Goal: Transaction & Acquisition: Purchase product/service

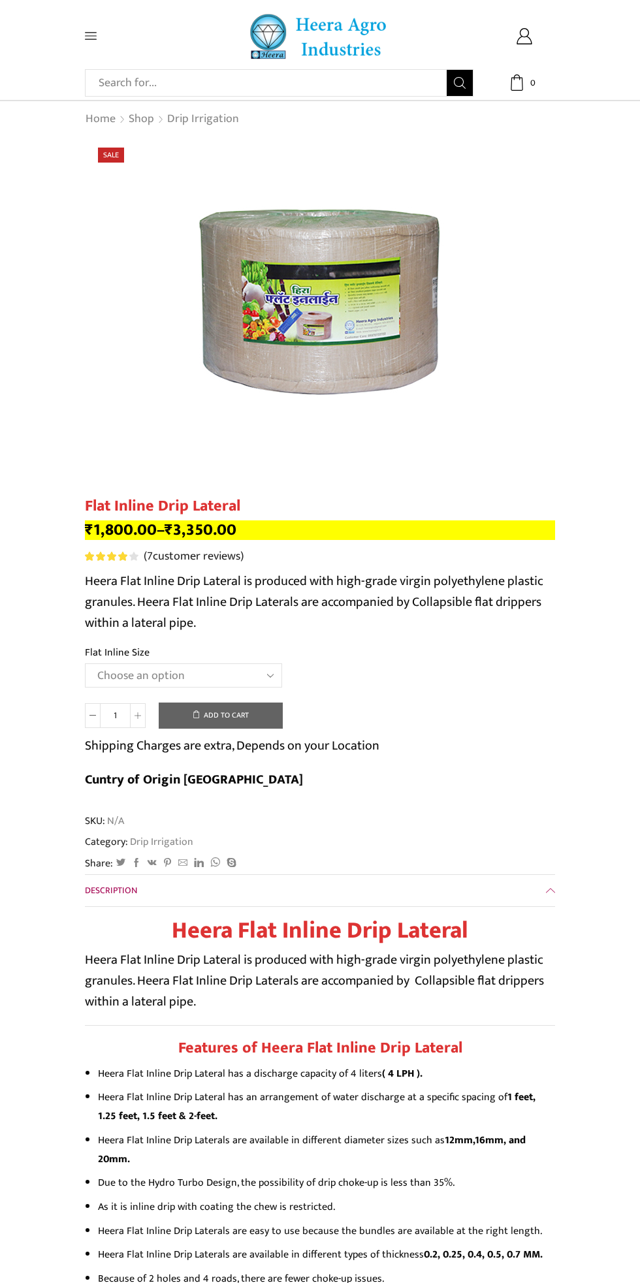
scroll to position [4, 0]
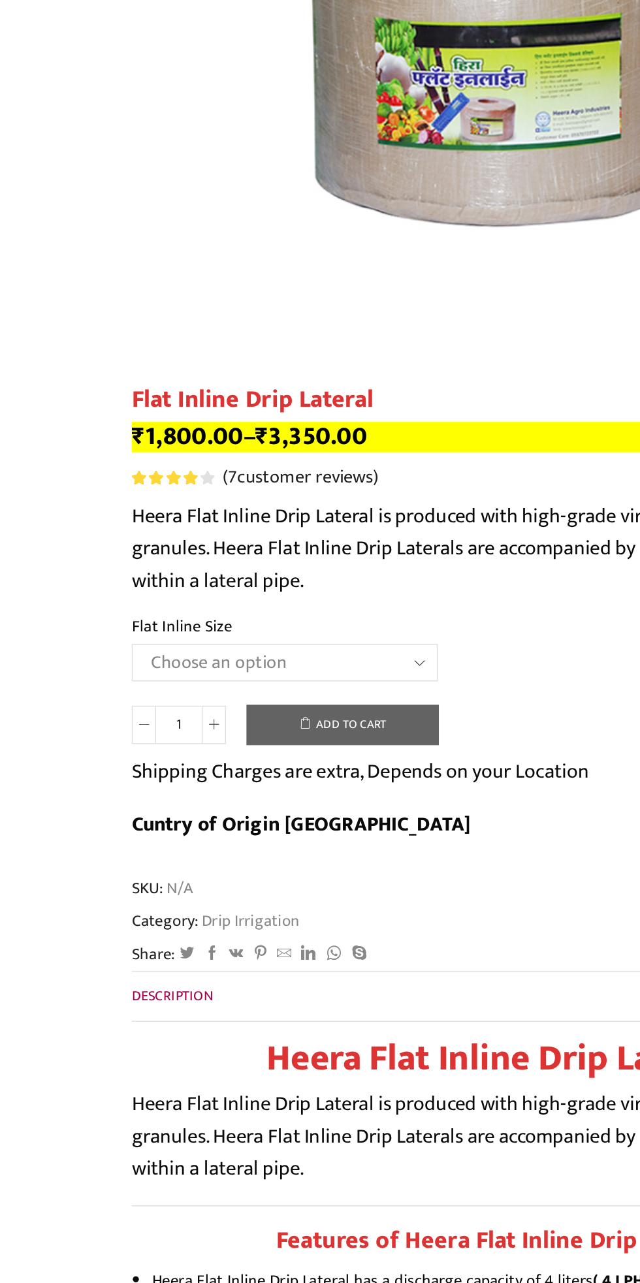
select select "20 MM 0.25 Thickness (30 CM)"
click at [85, 660] on select "Choose an option 12 MM 0.25 Thickness (30 CM) 12 MM 0.25 Thickness (40 CM) 12 M…" at bounding box center [183, 671] width 197 height 24
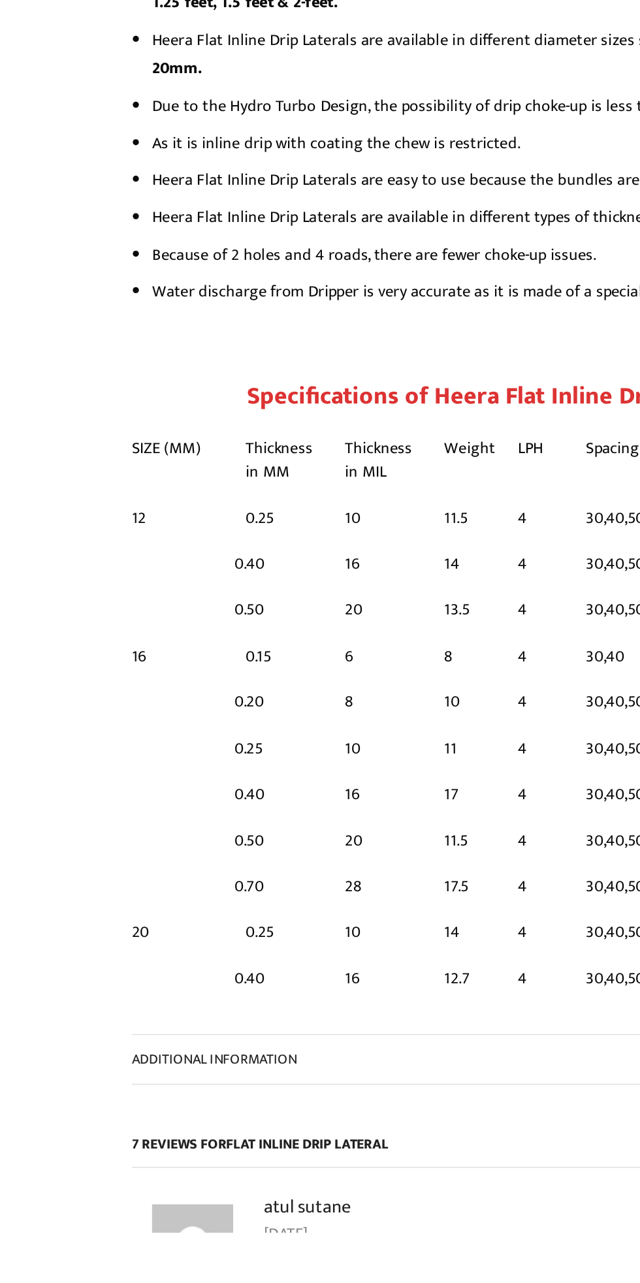
scroll to position [695, 0]
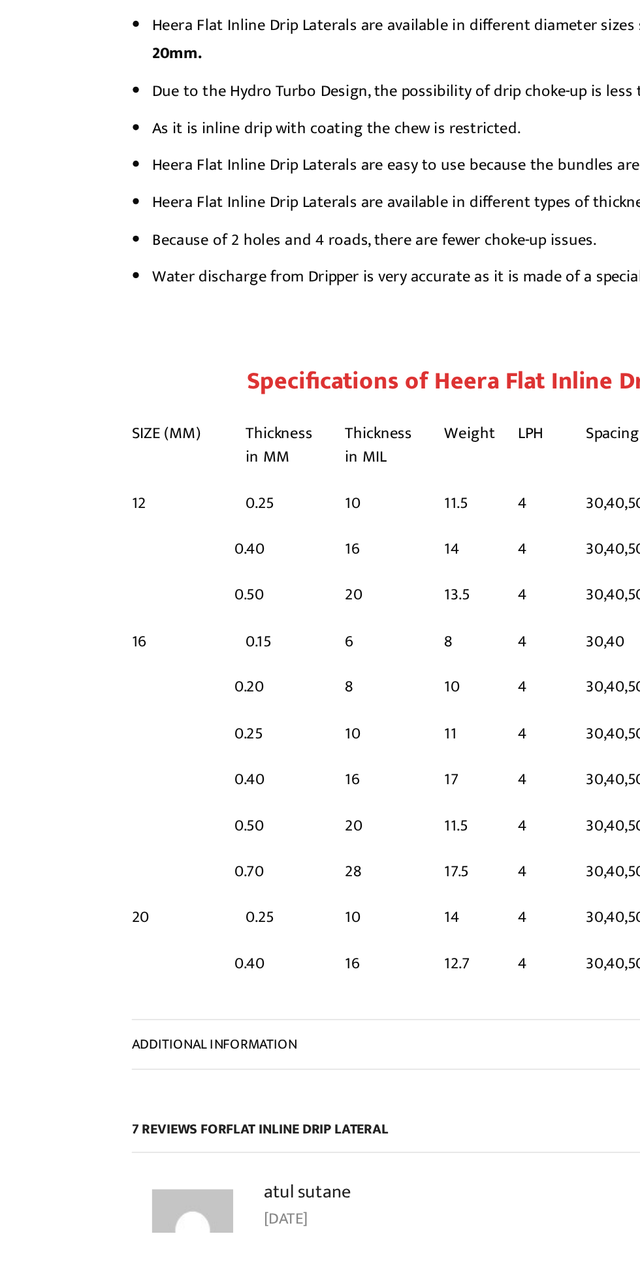
click at [122, 1154] on span "Additional information" at bounding box center [138, 1161] width 106 height 15
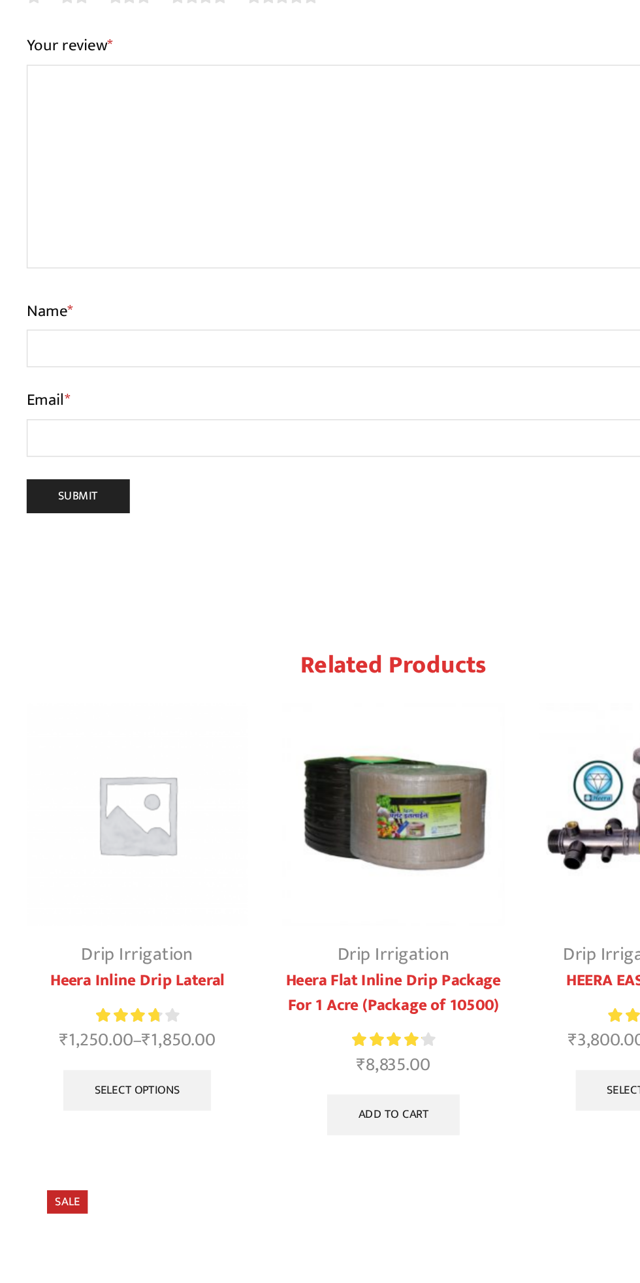
scroll to position [2106, 0]
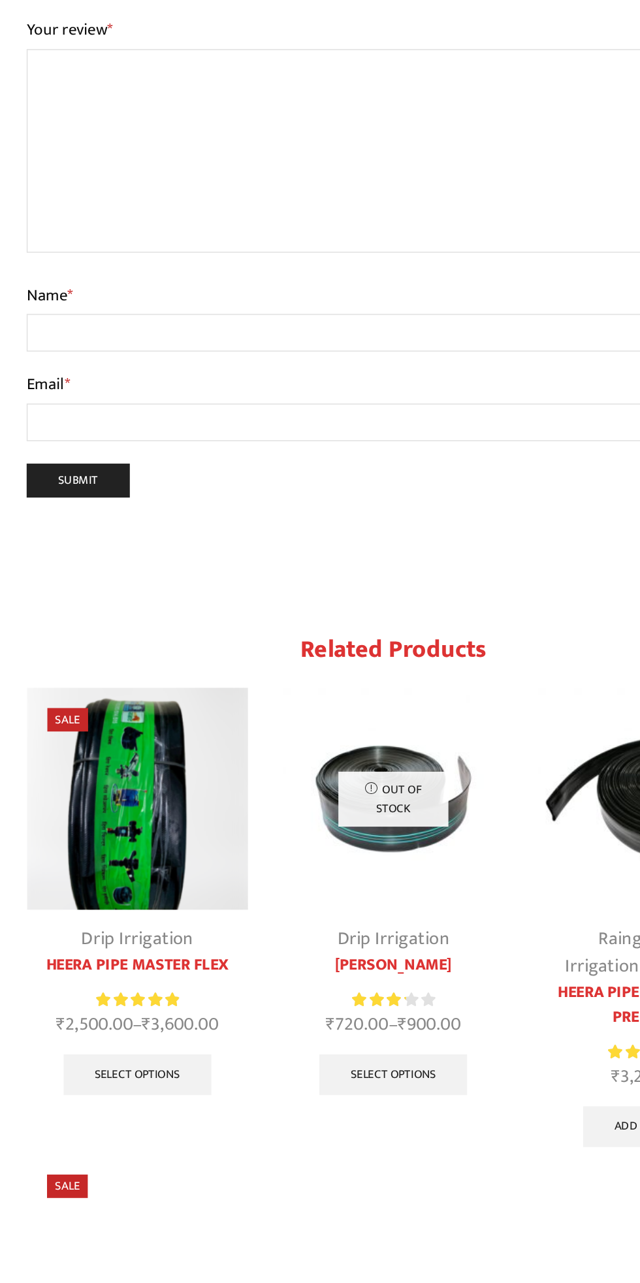
click at [140, 1105] on link "HEERA PIPE MASTER FLEX" at bounding box center [156, 1113] width 142 height 16
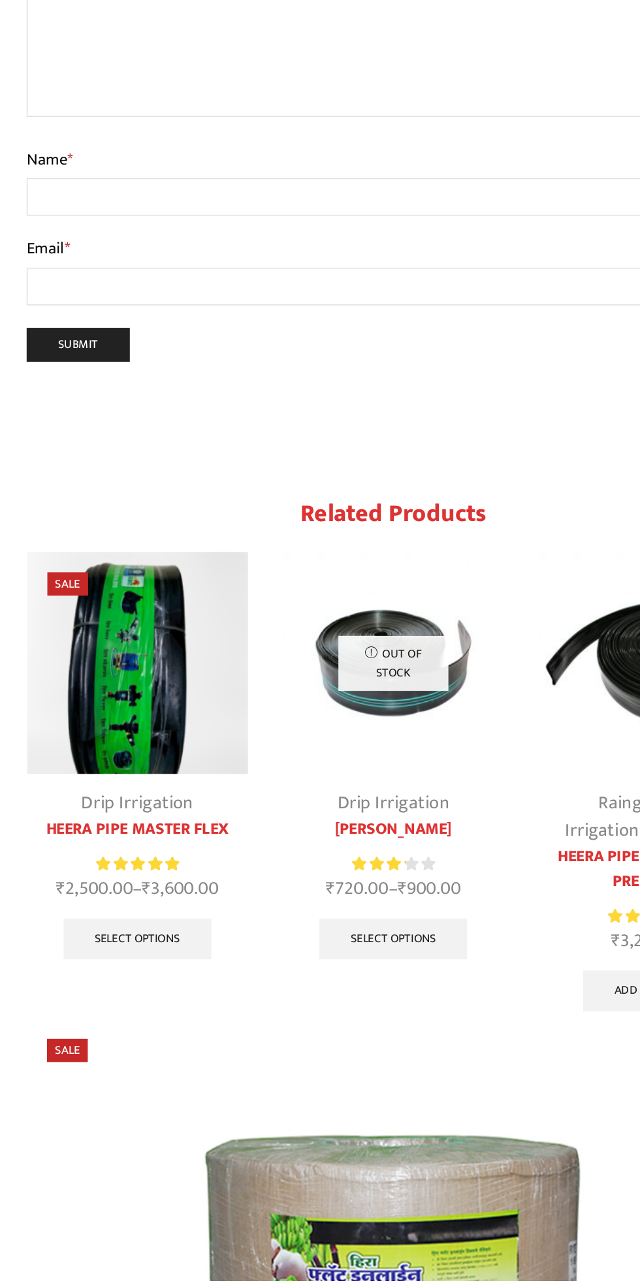
scroll to position [2230, 0]
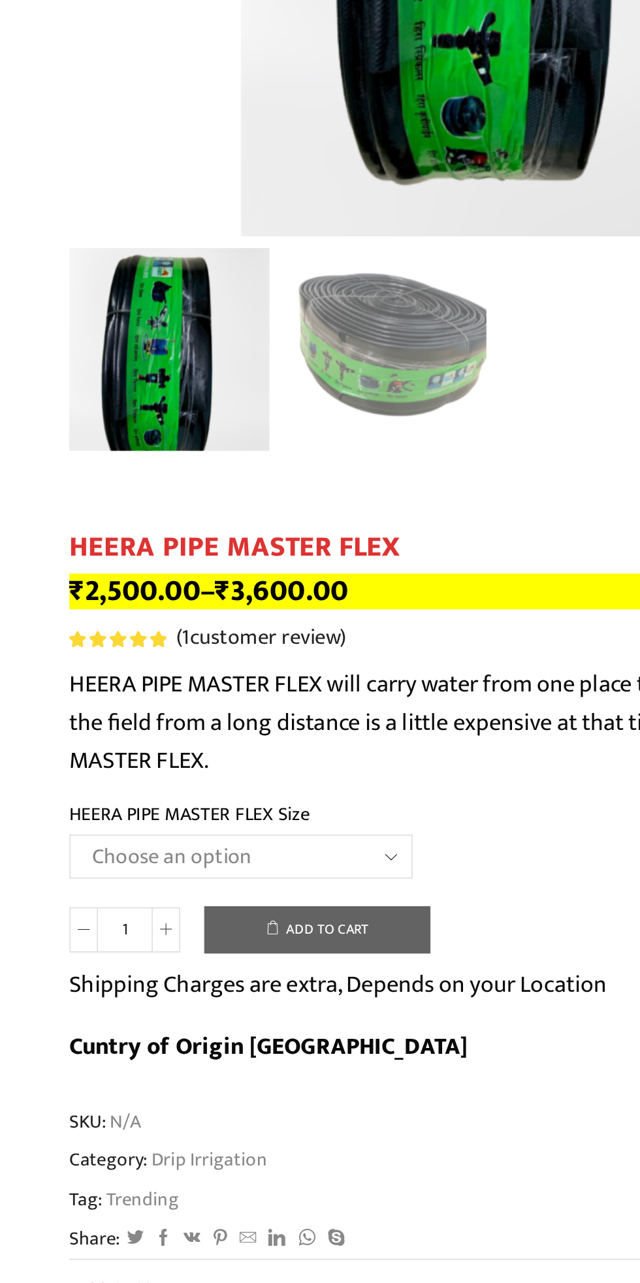
click at [200, 859] on select "Choose an option HEERA PIPE MASTER FLEX 3″ HEERA PIPE MASTER FLEX 4″" at bounding box center [179, 854] width 188 height 24
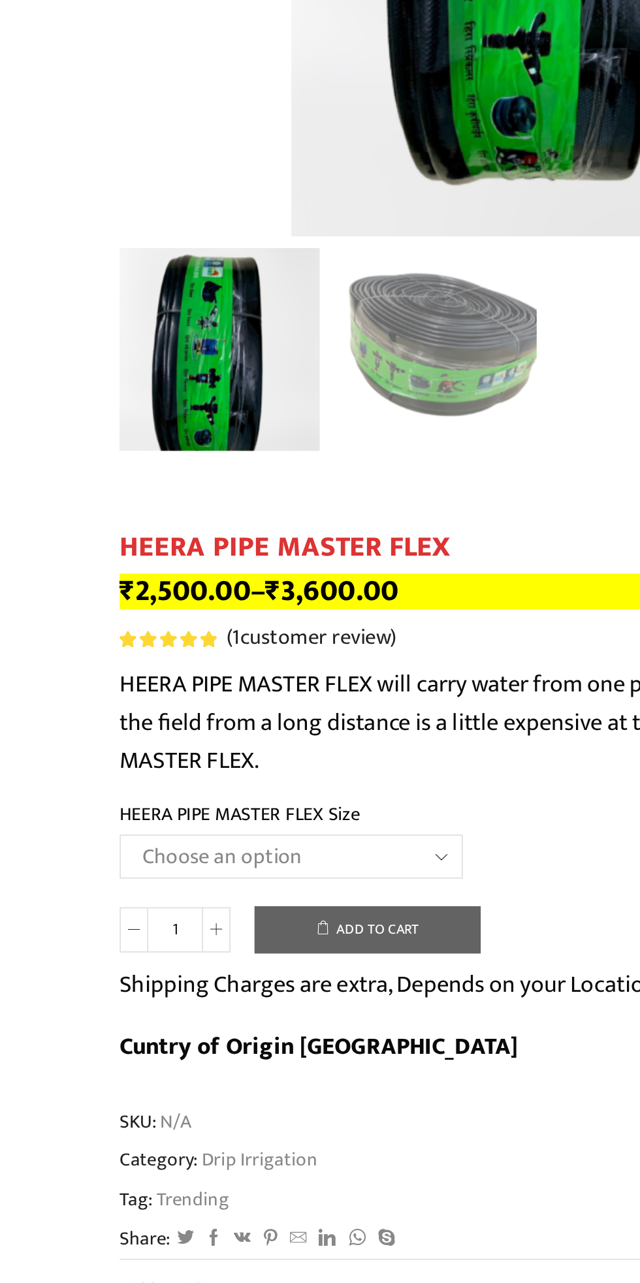
click at [116, 849] on select "Choose an option HEERA PIPE MASTER FLEX 3″ HEERA PIPE MASTER FLEX 4″" at bounding box center [179, 854] width 188 height 24
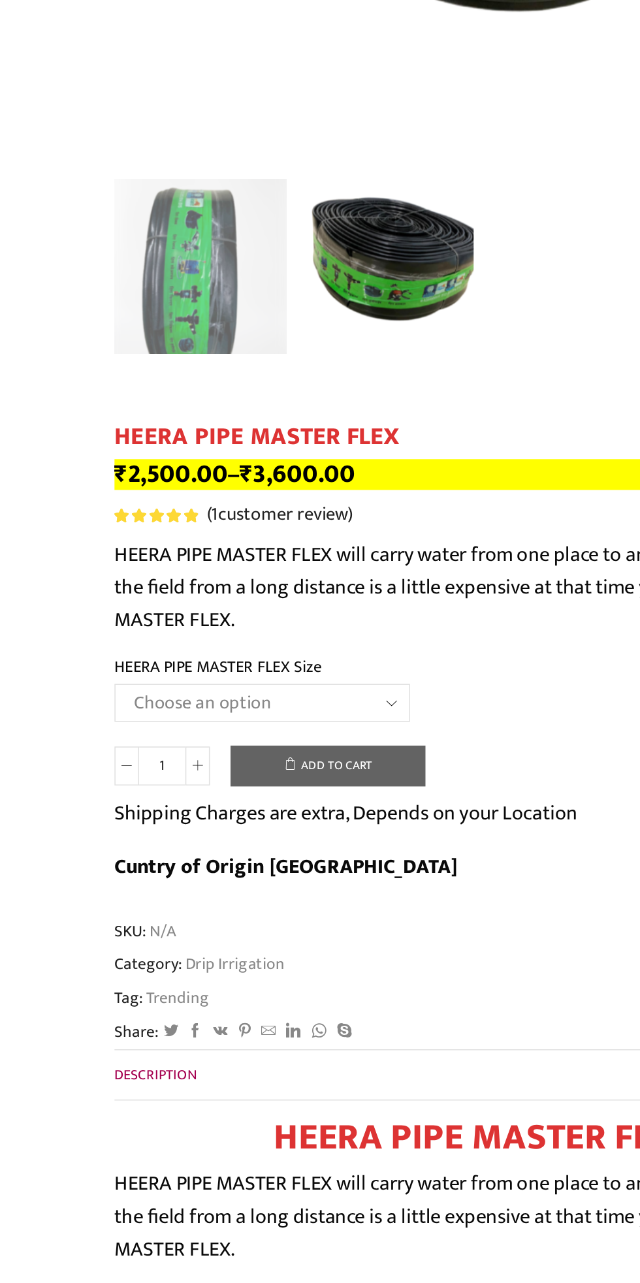
click at [126, 862] on select "Choose an option HEERA PIPE MASTER FLEX 3″ HEERA PIPE MASTER FLEX 4″" at bounding box center [179, 854] width 188 height 24
click at [85, 843] on select "Choose an option HEERA PIPE MASTER FLEX 3″ HEERA PIPE MASTER FLEX 4″" at bounding box center [179, 854] width 188 height 24
select select "HEERA PIPE MASTER FLEX 3″"
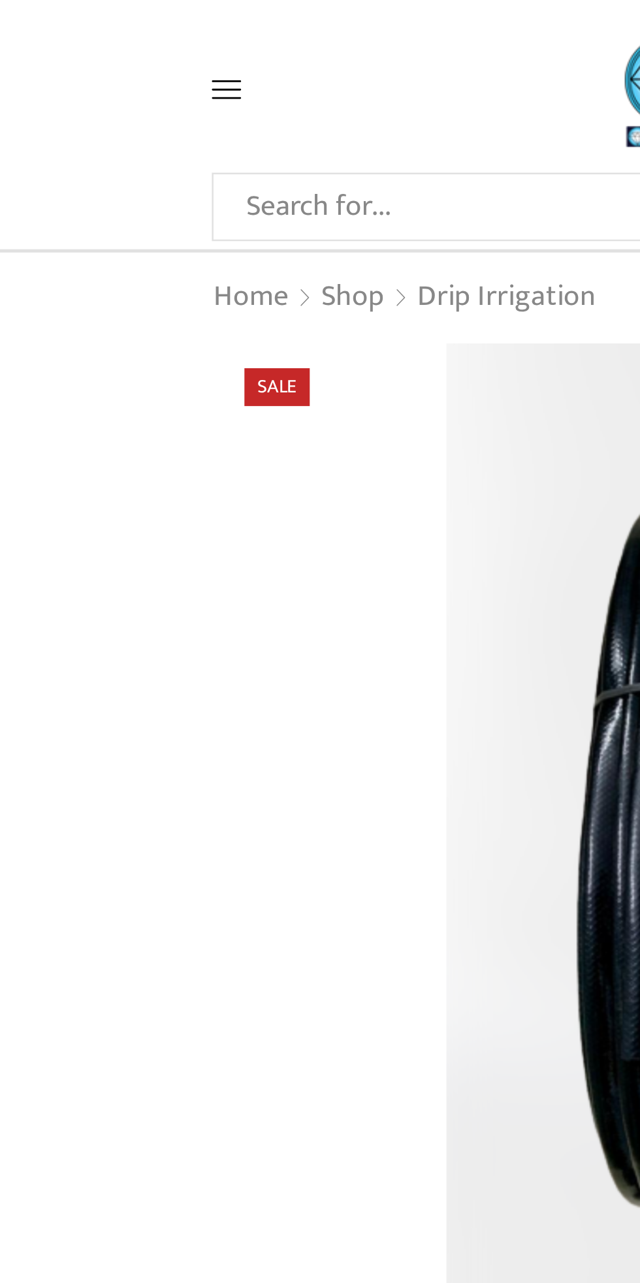
click at [90, 40] on icon at bounding box center [91, 36] width 12 height 12
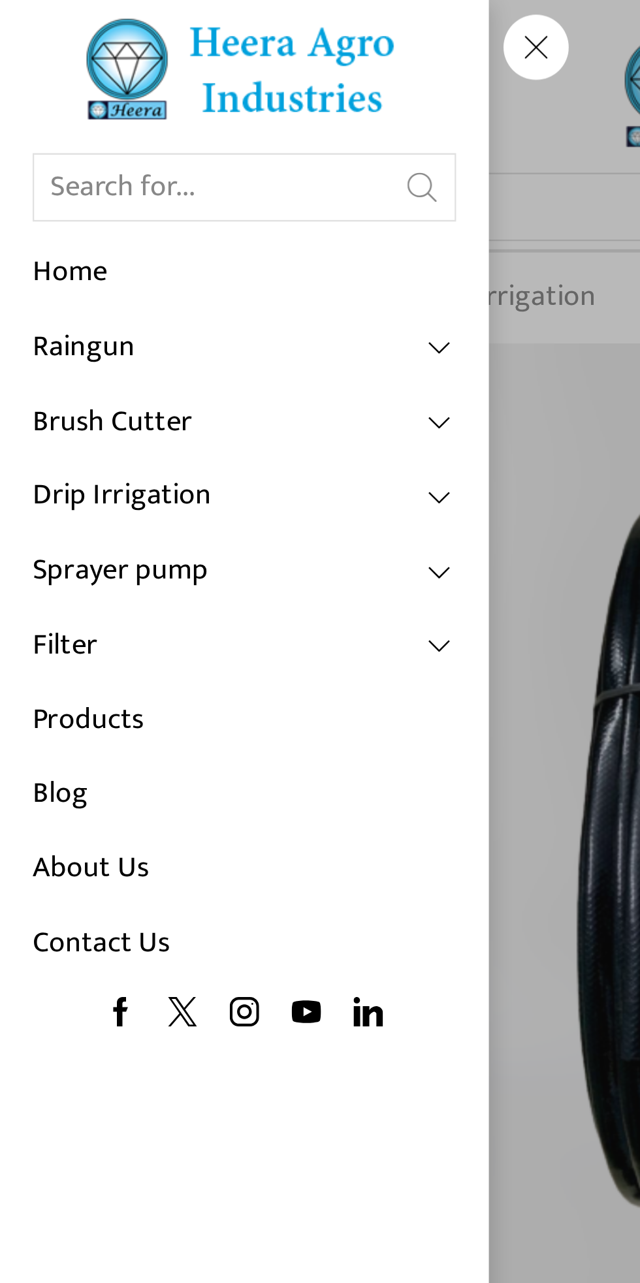
click at [134, 206] on link "Drip Irrigation" at bounding box center [98, 199] width 170 height 30
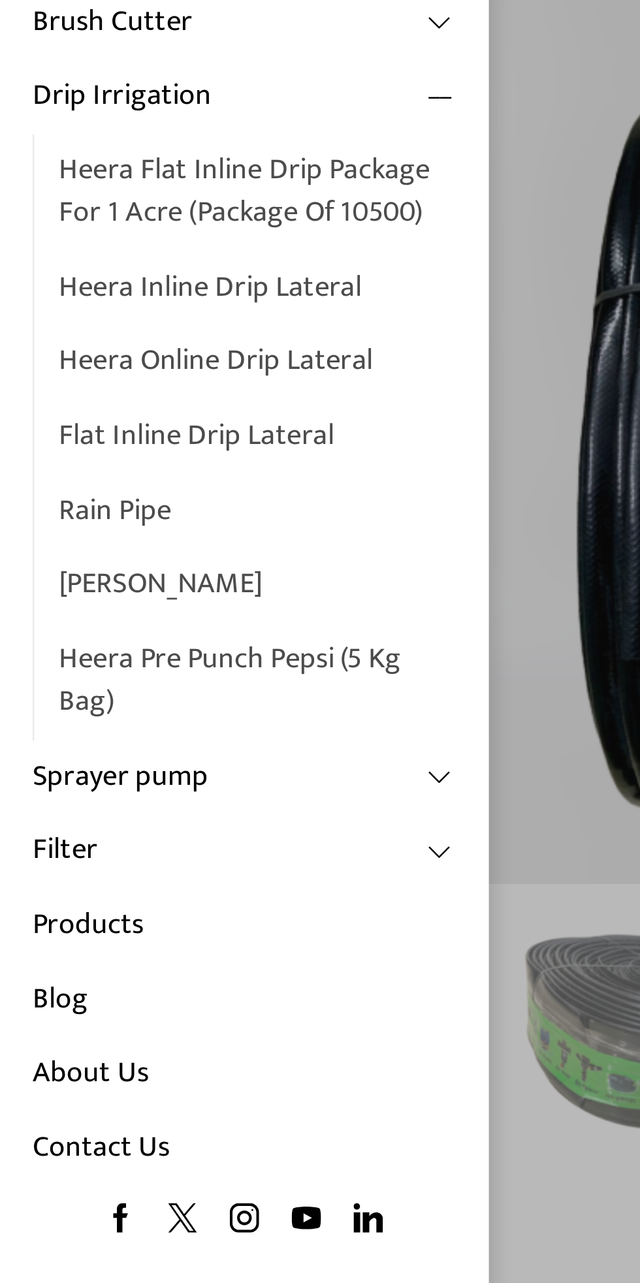
click at [35, 533] on link "Products" at bounding box center [98, 531] width 170 height 30
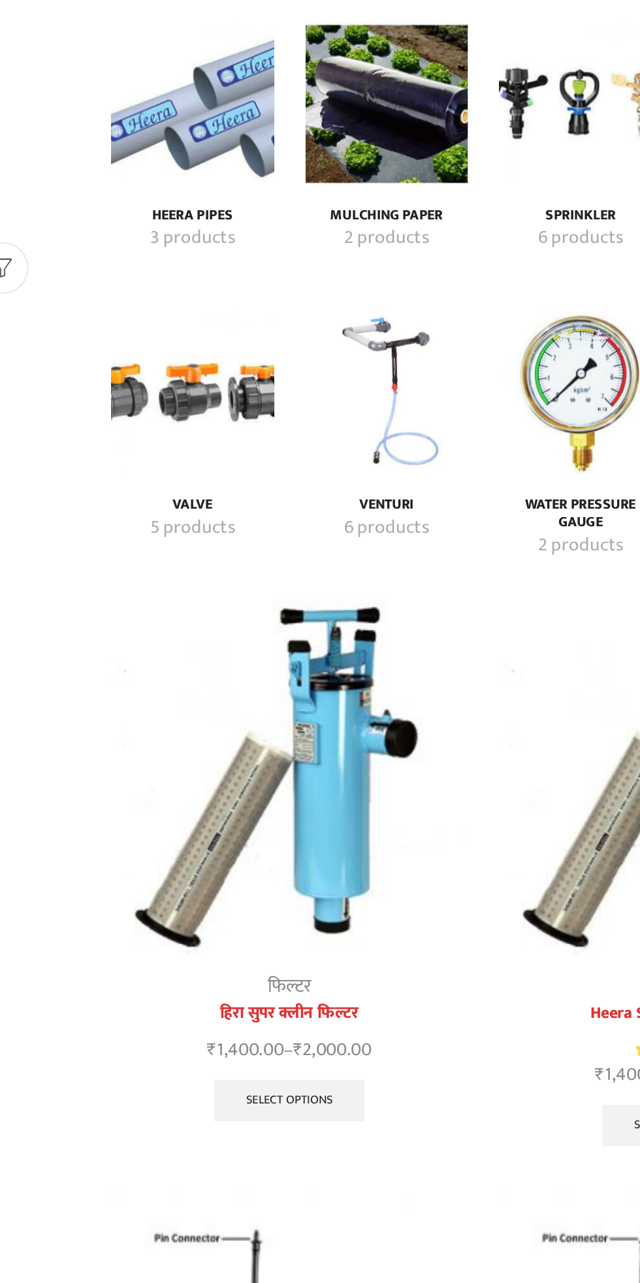
scroll to position [1777, 0]
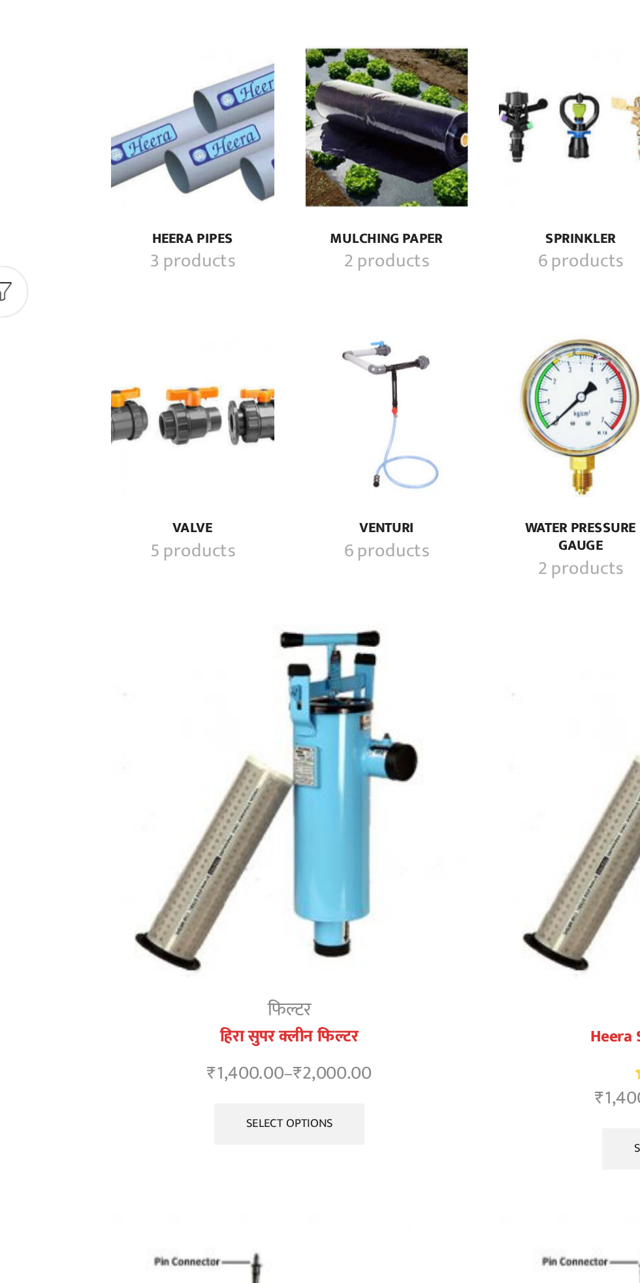
click at [138, 718] on img "Visit product category Valve" at bounding box center [136, 717] width 103 height 103
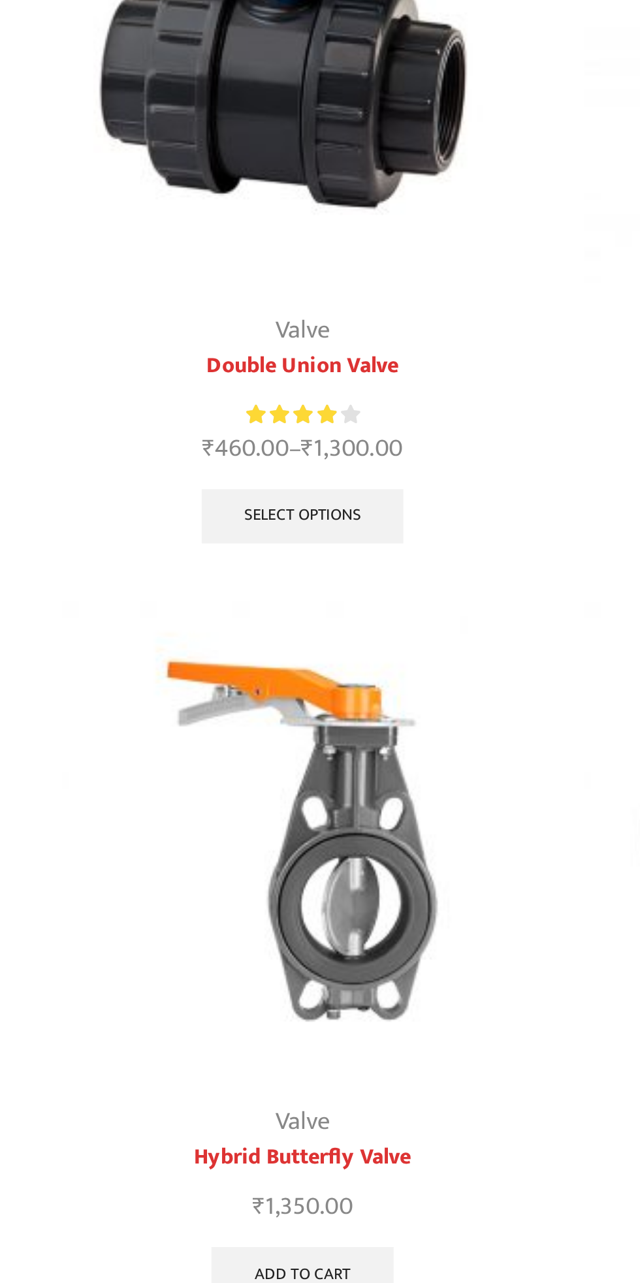
scroll to position [17, 0]
click at [218, 481] on link "Select options" at bounding box center [197, 480] width 95 height 26
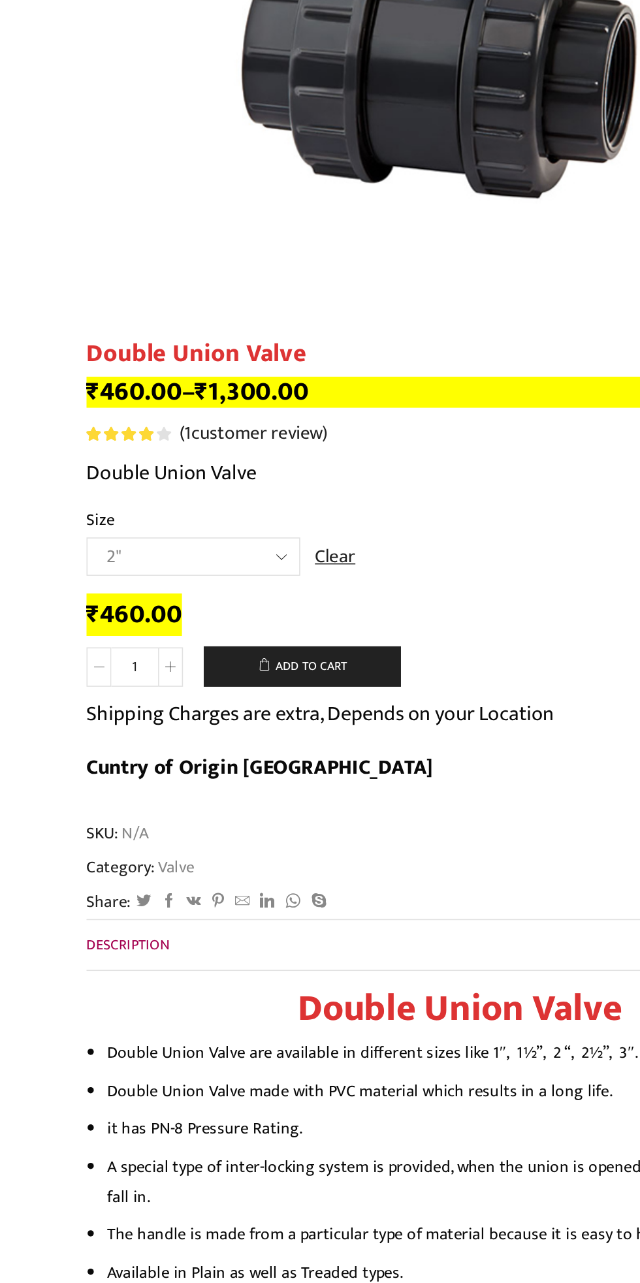
click at [178, 637] on select "Choose an option 2" 2.5" 3"" at bounding box center [152, 634] width 134 height 24
click at [85, 622] on select "Choose an option 2" 2.5" 3"" at bounding box center [152, 634] width 134 height 24
select select "2.5""
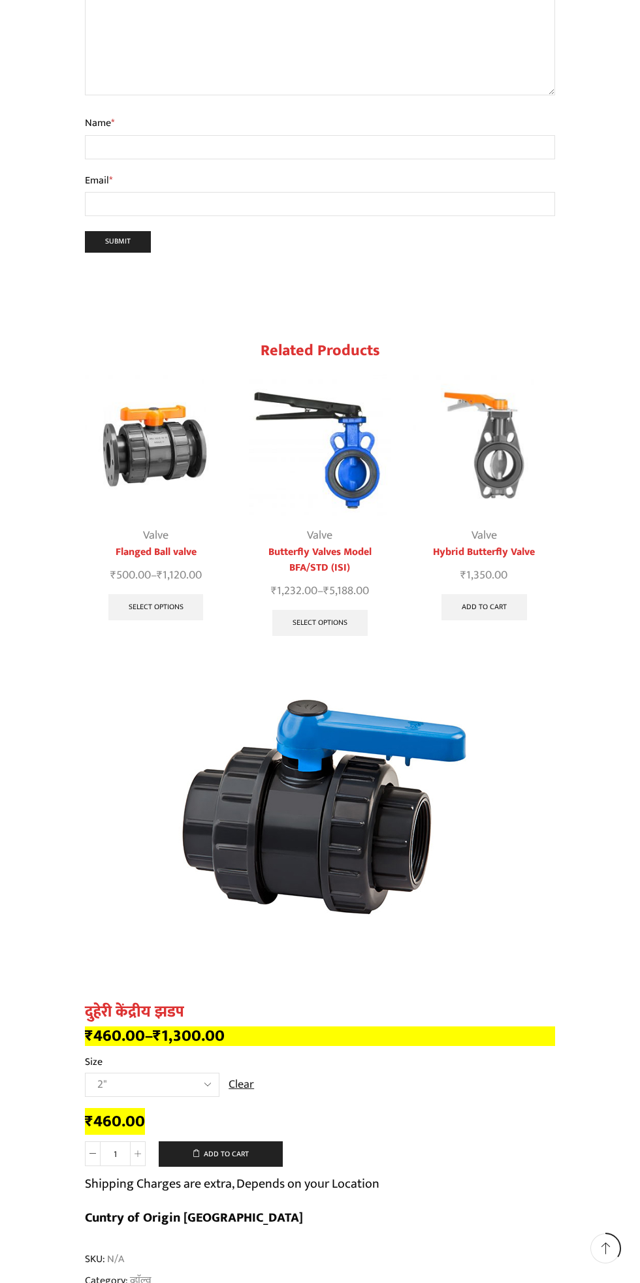
scroll to position [1603, 0]
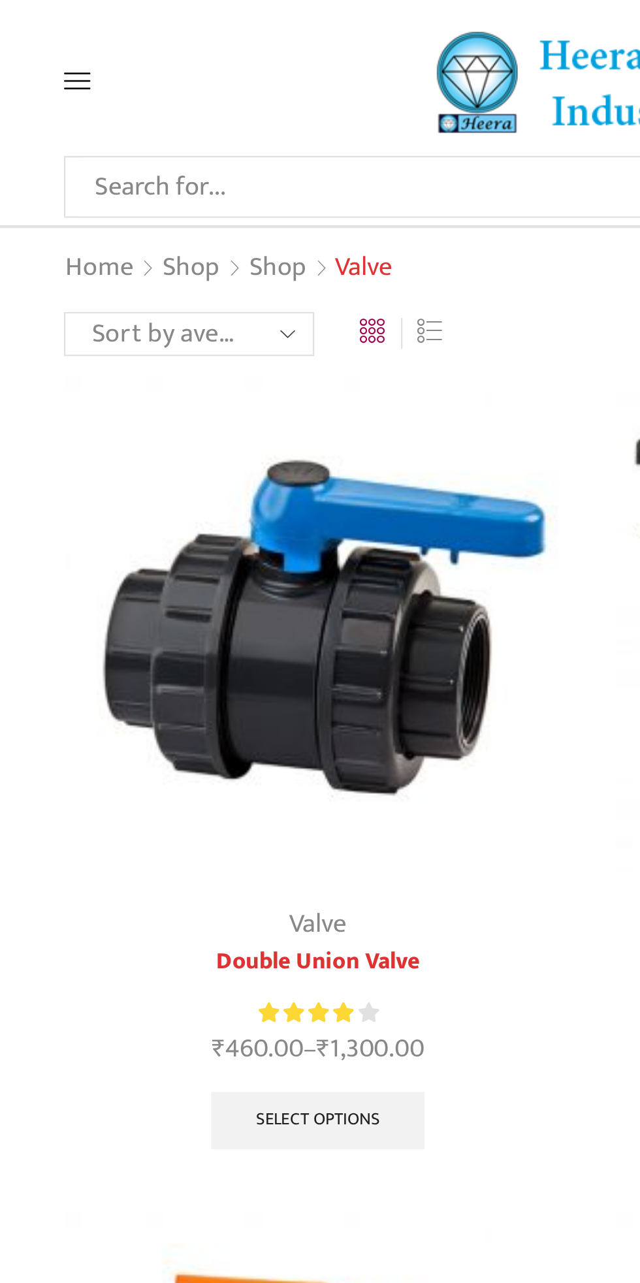
click at [224, 151] on link "Grid" at bounding box center [221, 151] width 11 height 0
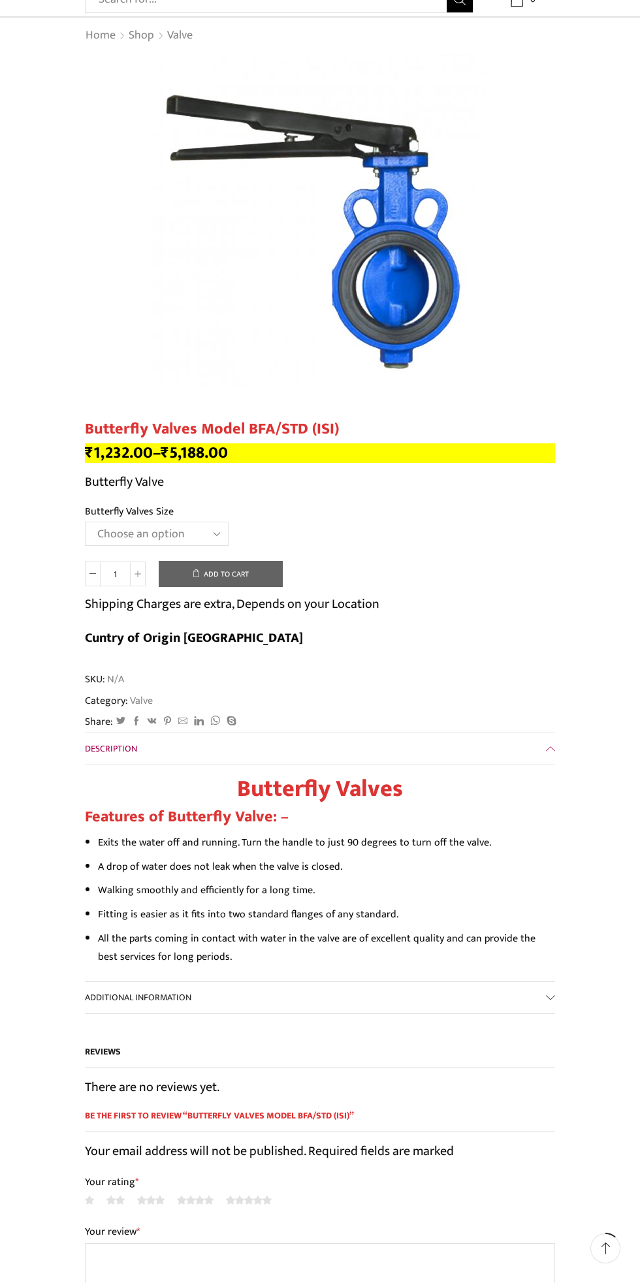
scroll to position [89, 0]
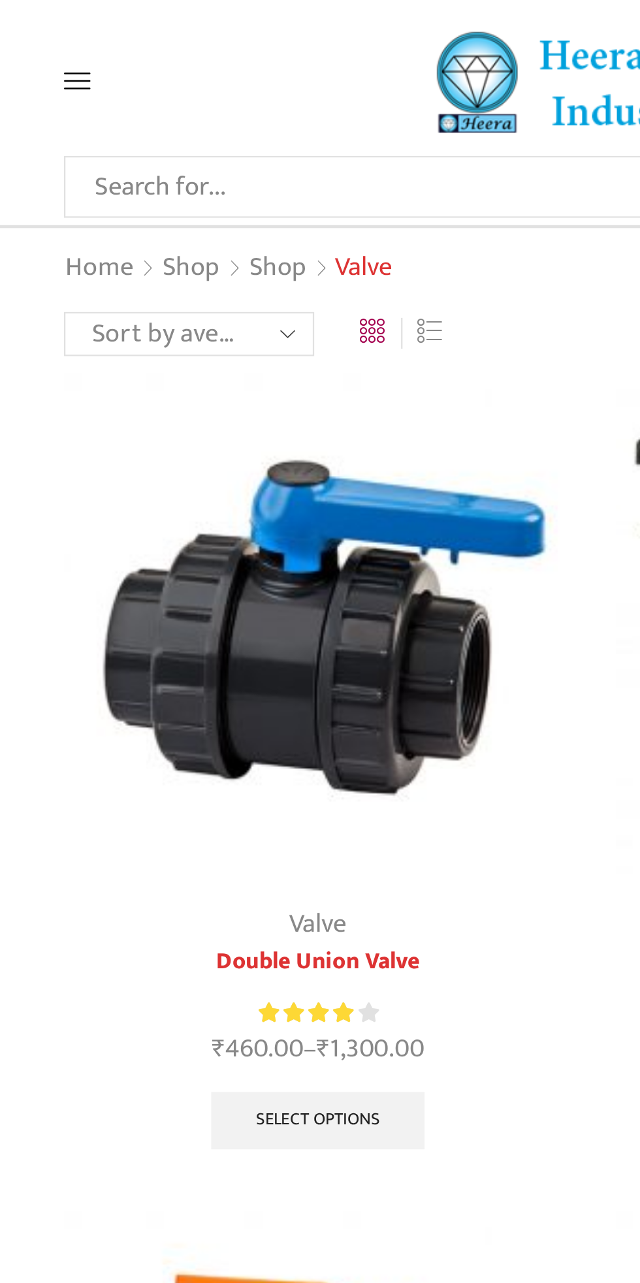
click at [102, 119] on link "Home" at bounding box center [100, 119] width 31 height 17
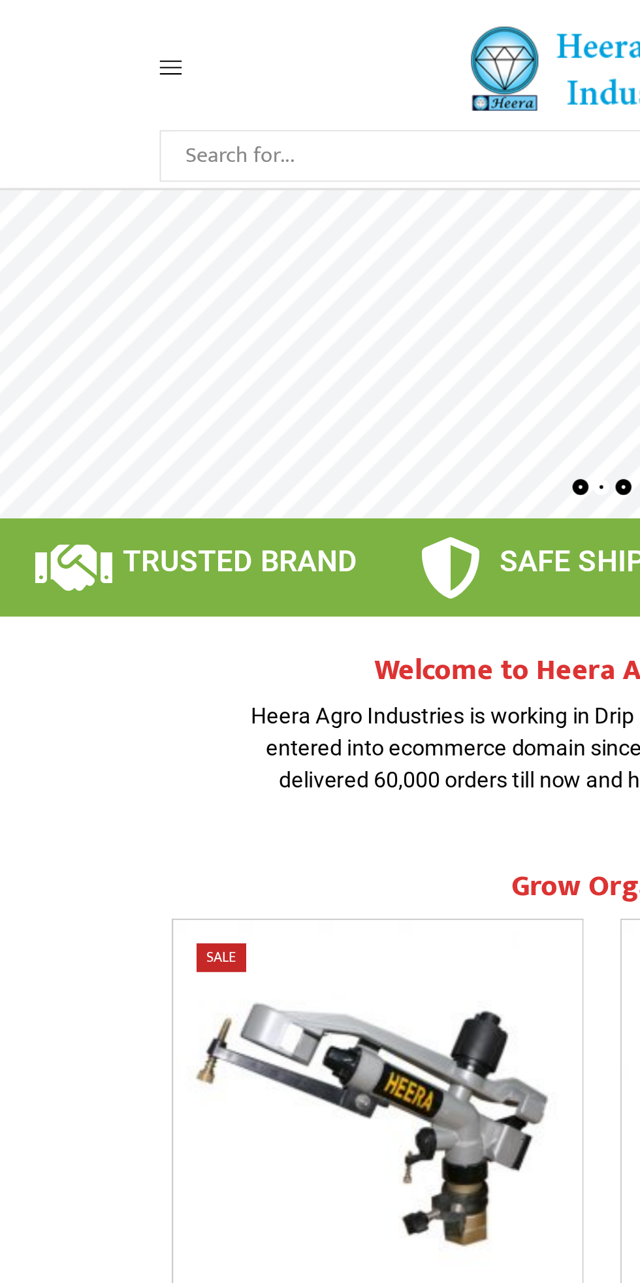
click at [95, 38] on icon at bounding box center [91, 36] width 12 height 12
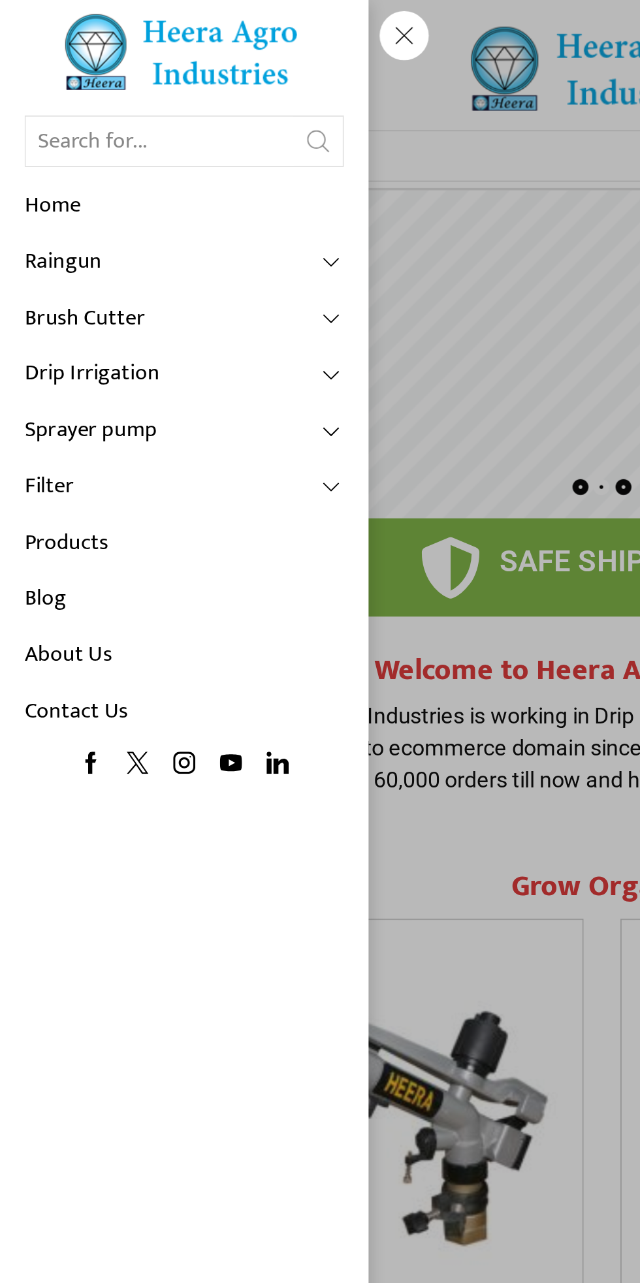
click at [174, 187] on link "Drip Irrigation" at bounding box center [98, 199] width 170 height 30
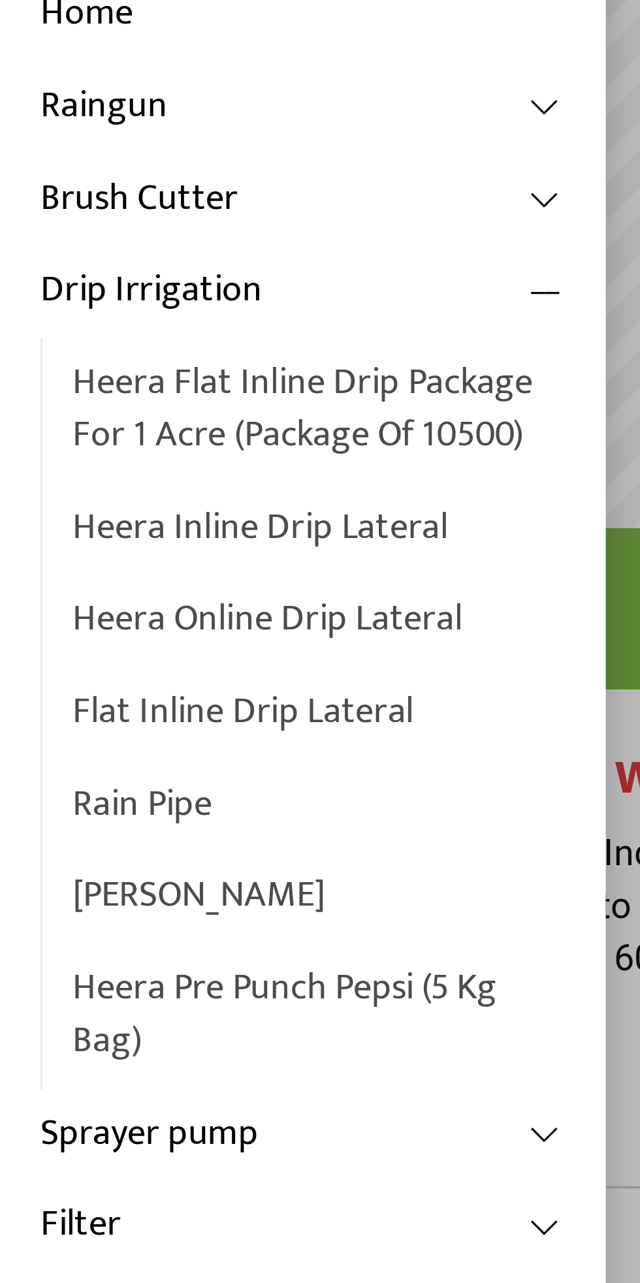
click at [124, 274] on link "Heera Inline Drip Lateral" at bounding box center [103, 276] width 159 height 30
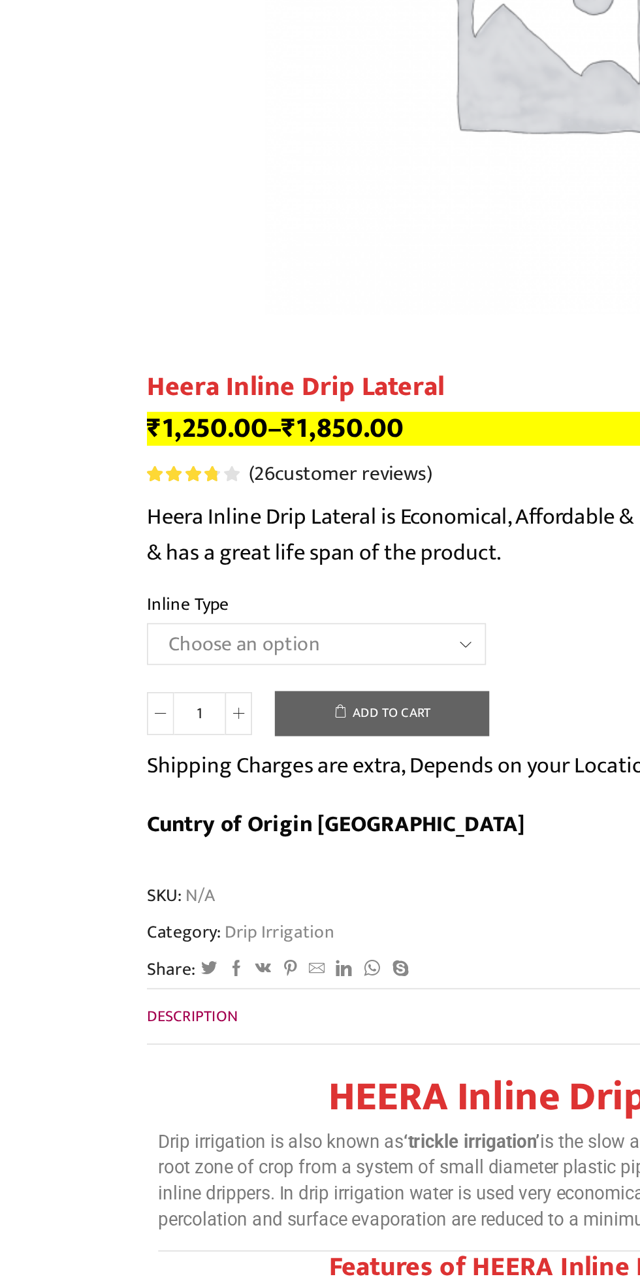
click at [244, 653] on select "Choose an option Heera Inline 12 MM (30CM) Heera Inline 12 MM (38CM) Heera Inli…" at bounding box center [183, 661] width 196 height 24
select select "Heera Inline 20 MM (38CM)"
click at [85, 650] on select "Choose an option Heera Inline 12 MM (30CM) Heera Inline 12 MM (38CM) Heera Inli…" at bounding box center [183, 661] width 196 height 24
